Goal: Communication & Community: Answer question/provide support

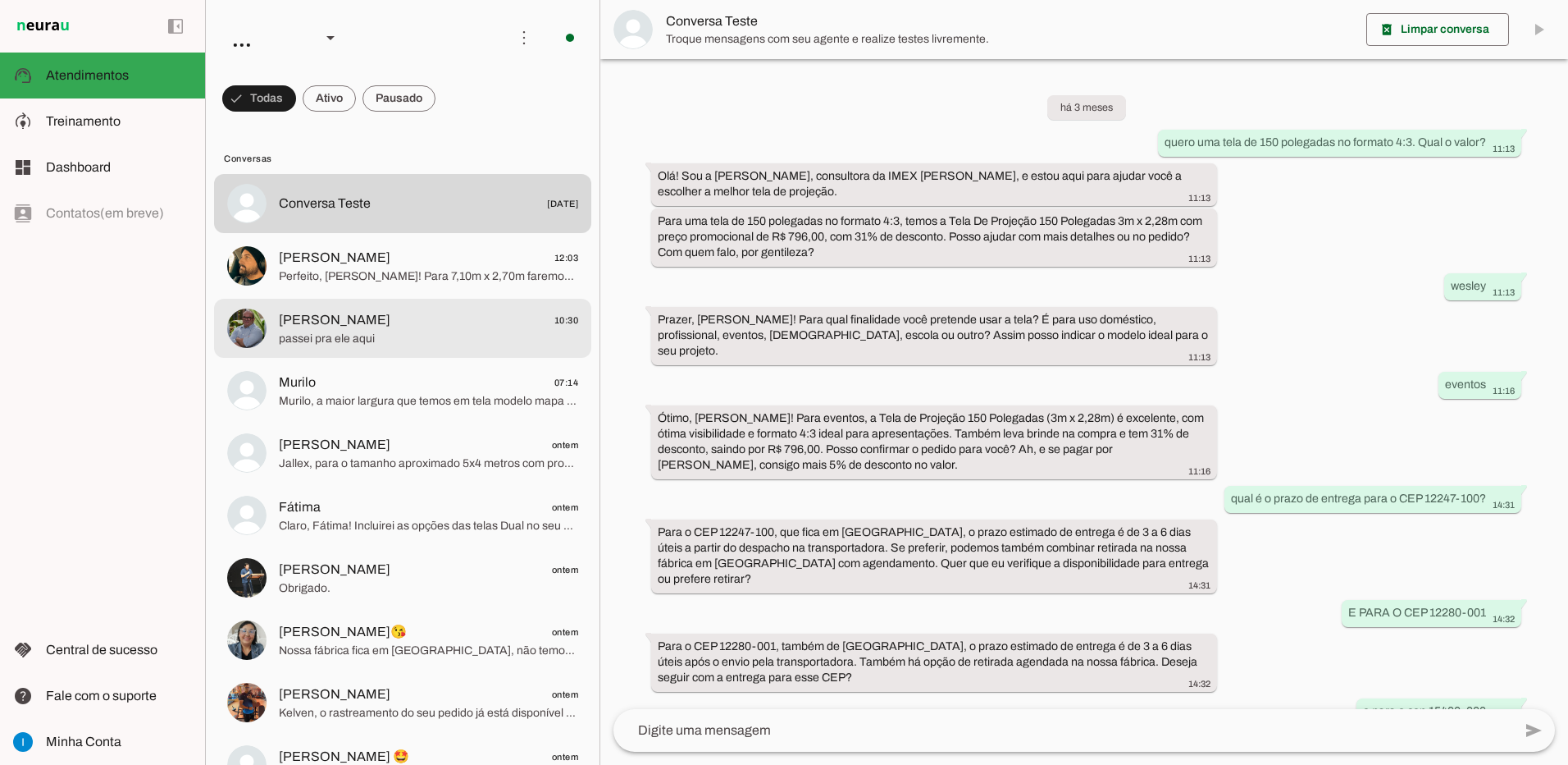
scroll to position [767, 0]
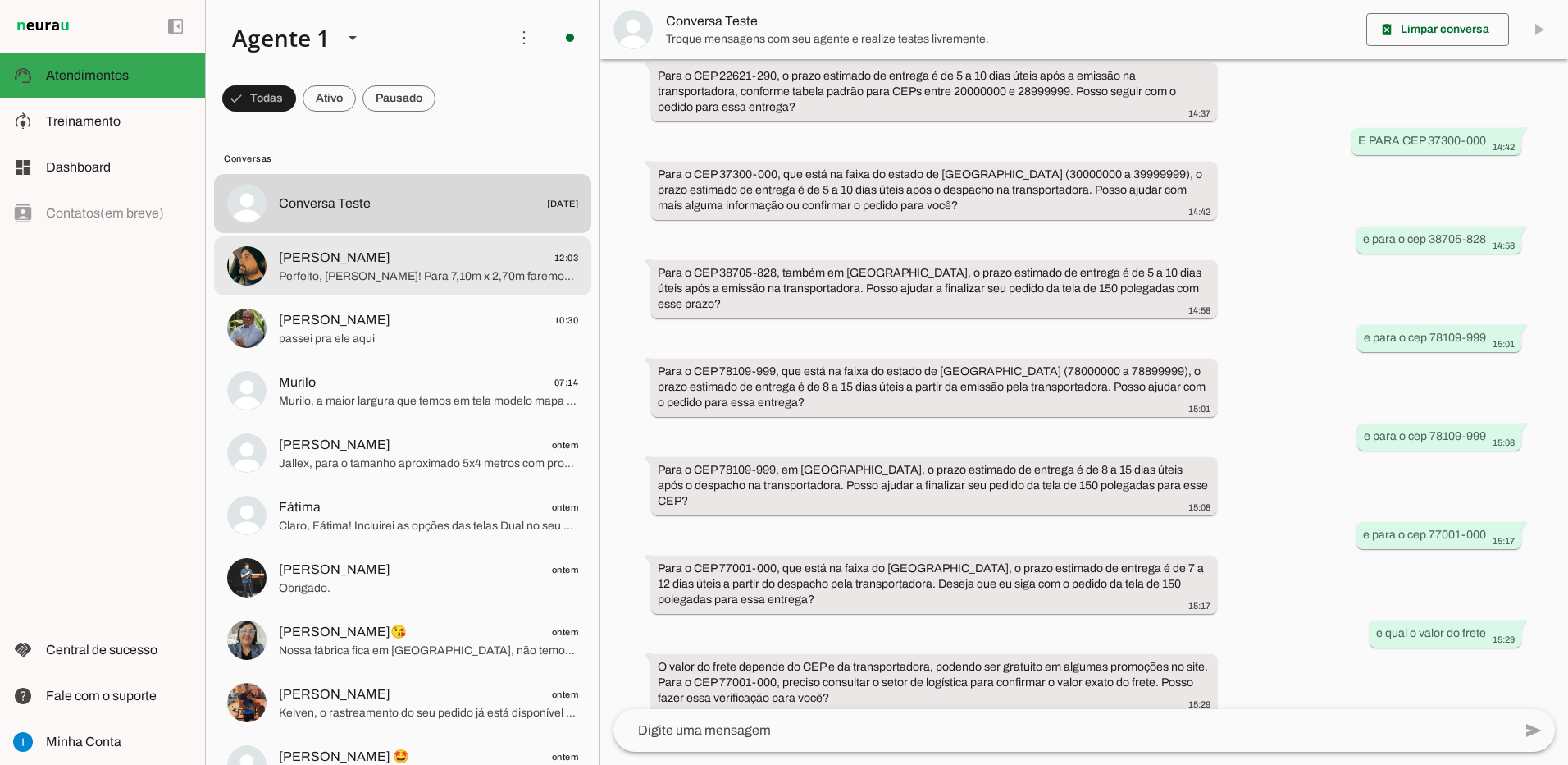
click at [455, 275] on span "Perfeito, [PERSON_NAME]! Para 7,10m x 2,70m faremos a lona avulsa sem ilhós, so…" at bounding box center [429, 276] width 300 height 16
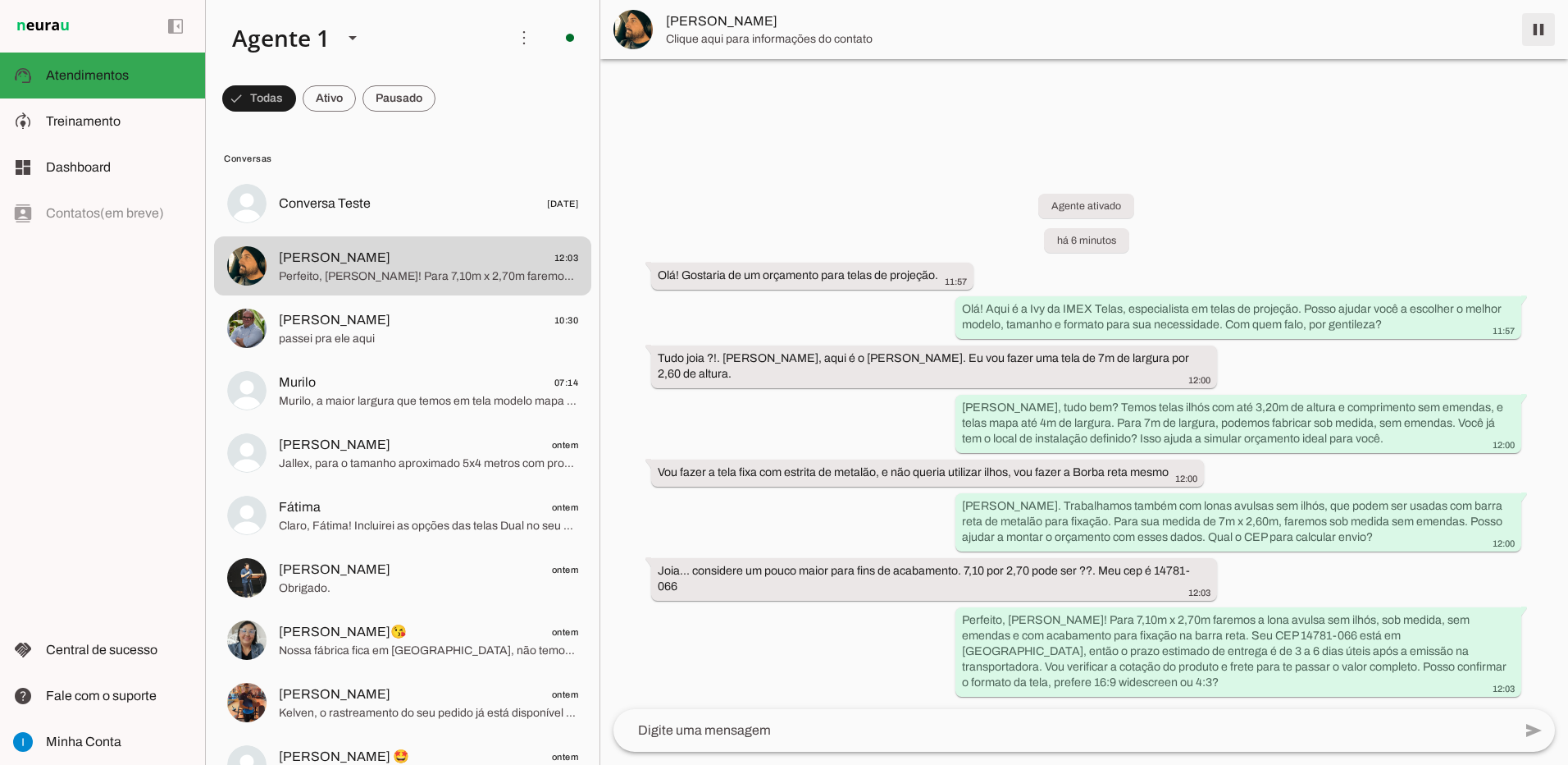
click at [1540, 32] on span at bounding box center [1539, 30] width 40 height 40
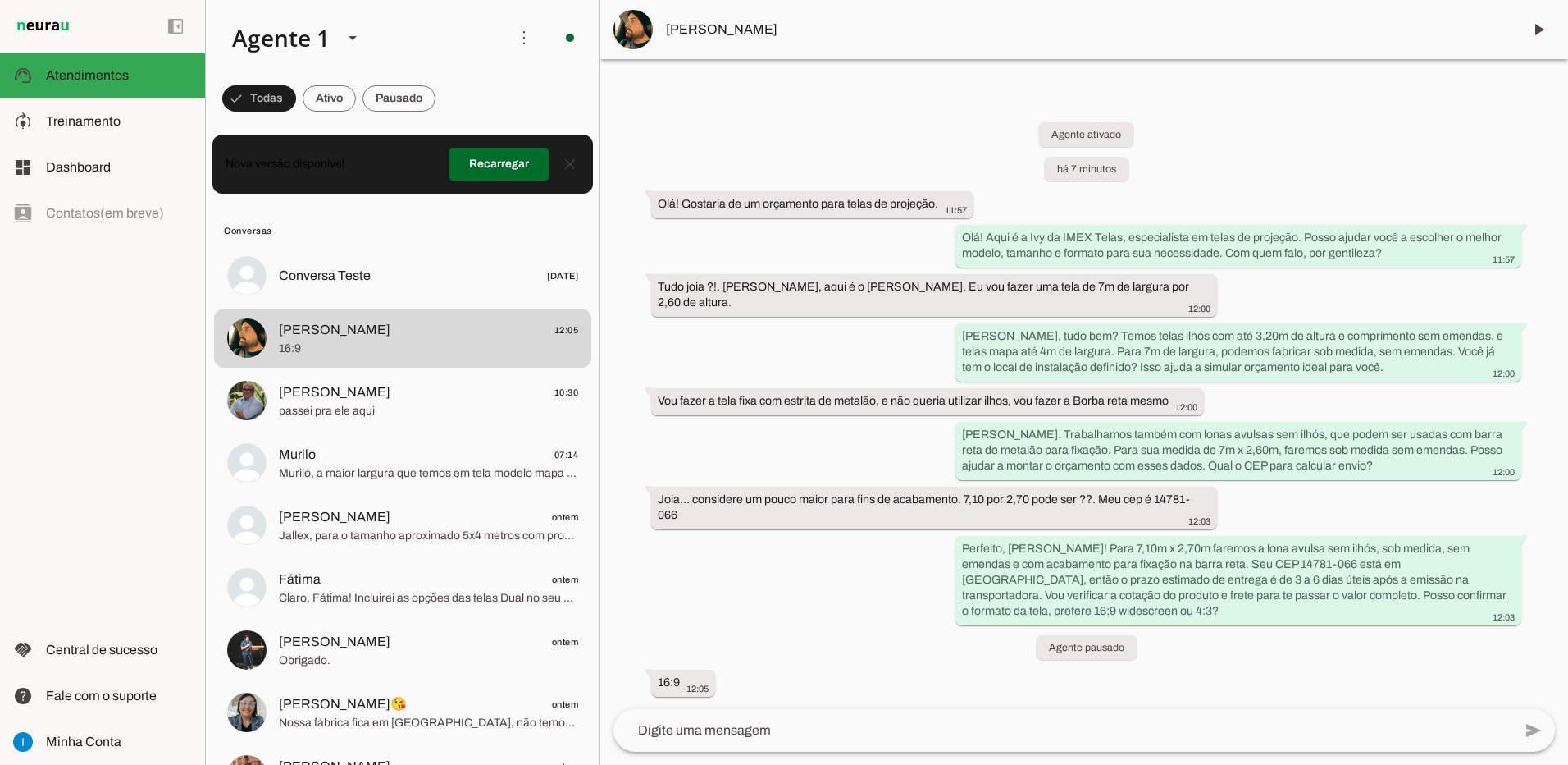
drag, startPoint x: 700, startPoint y: 35, endPoint x: 664, endPoint y: 35, distance: 36.0
click at [664, 35] on md-item "[PERSON_NAME]" at bounding box center [1084, 29] width 968 height 59
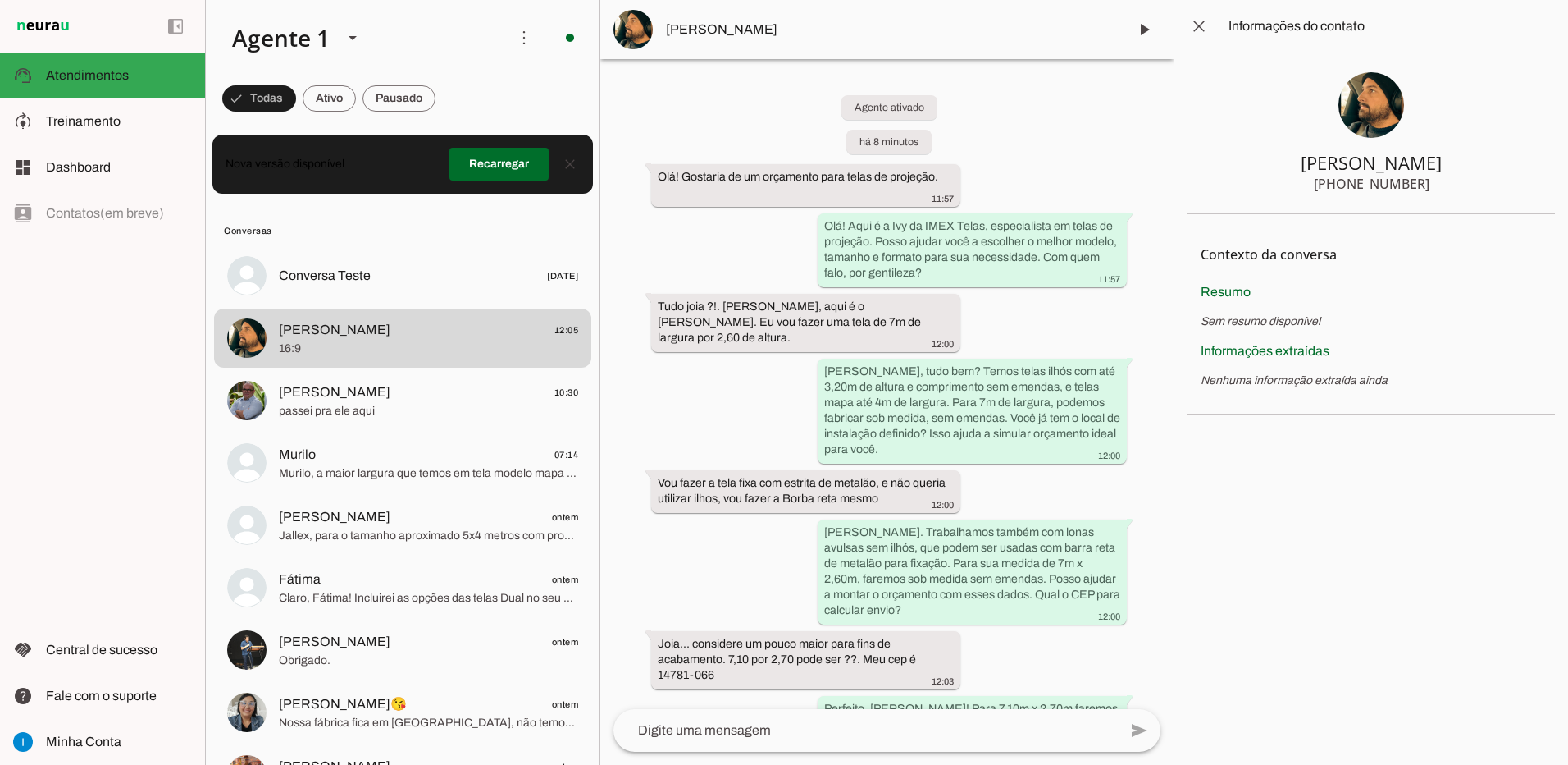
drag, startPoint x: 1441, startPoint y: 188, endPoint x: 1340, endPoint y: 182, distance: 101.2
click at [1340, 182] on section "[PERSON_NAME] [PHONE_NUMBER]" at bounding box center [1371, 133] width 367 height 162
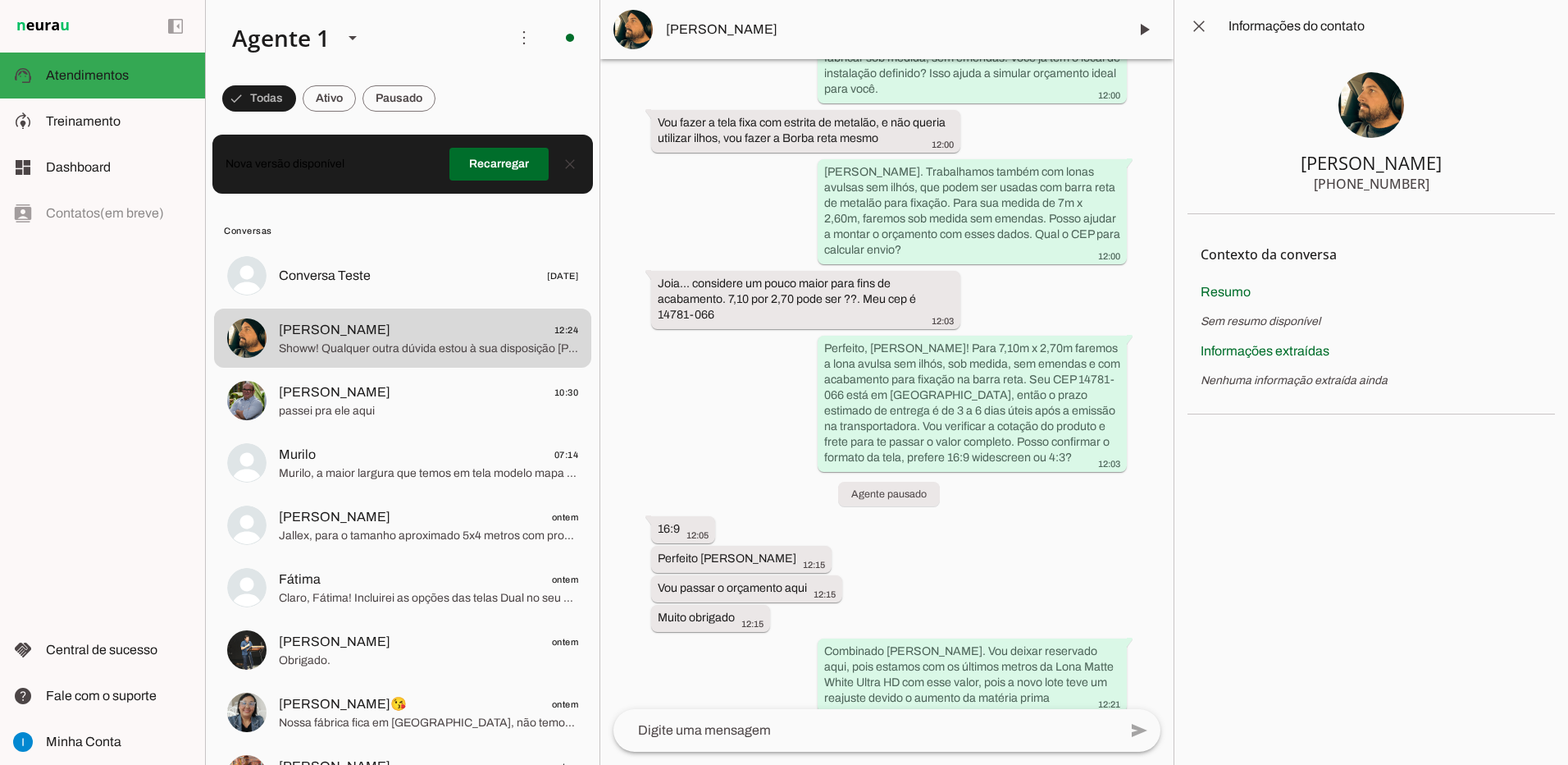
scroll to position [549, 0]
